Goal: Task Accomplishment & Management: Use online tool/utility

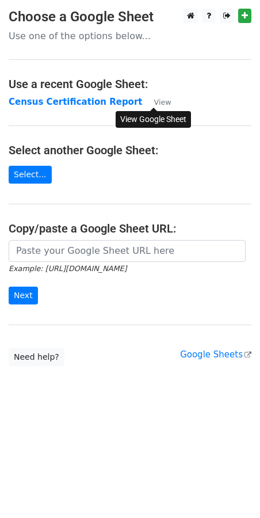
click at [160, 101] on small "View" at bounding box center [162, 102] width 17 height 9
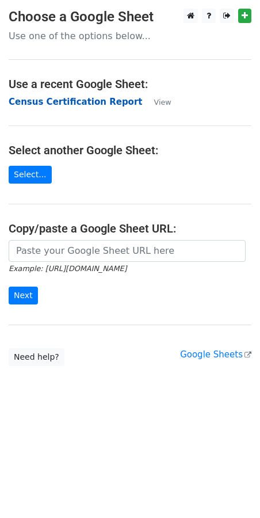
click at [60, 97] on strong "Census Certification Report" at bounding box center [76, 102] width 134 height 10
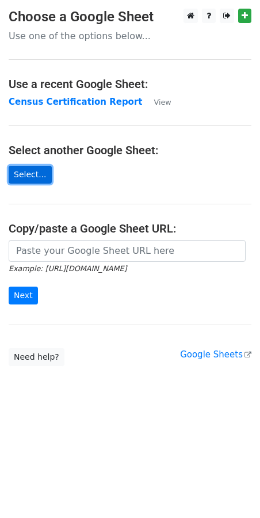
click at [31, 176] on link "Select..." at bounding box center [30, 175] width 43 height 18
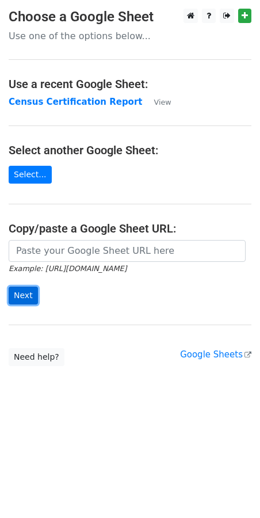
click at [29, 297] on input "Next" at bounding box center [23, 296] width 29 height 18
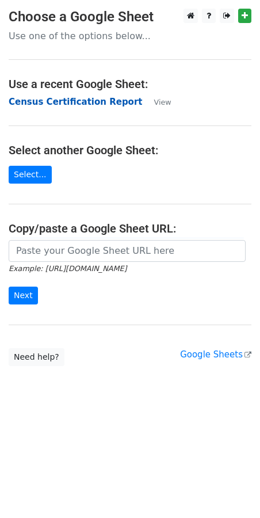
click at [53, 103] on strong "Census Certification Report" at bounding box center [76, 102] width 134 height 10
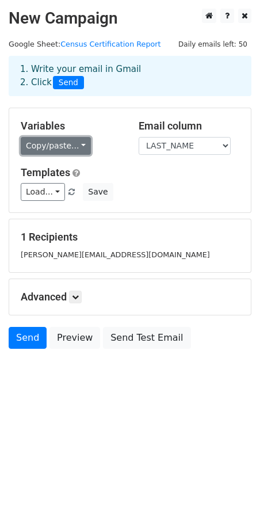
click at [76, 147] on link "Copy/paste..." at bounding box center [56, 146] width 70 height 18
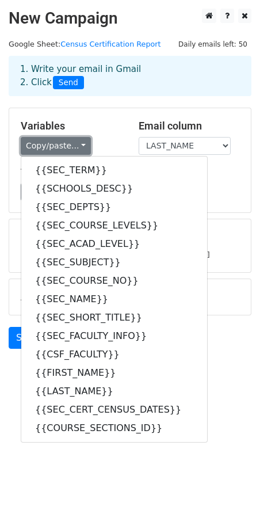
click at [76, 147] on link "Copy/paste..." at bounding box center [56, 146] width 70 height 18
